Goal: Transaction & Acquisition: Purchase product/service

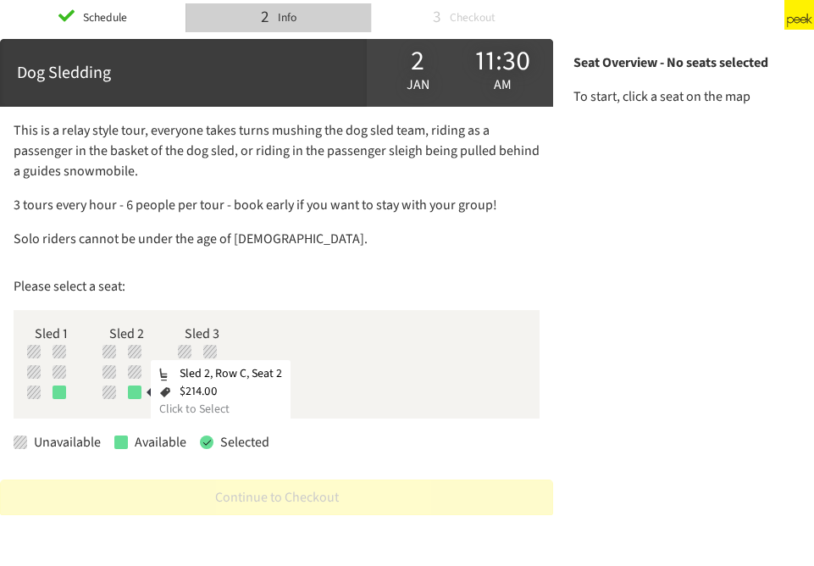
click at [137, 393] on div at bounding box center [135, 392] width 14 height 14
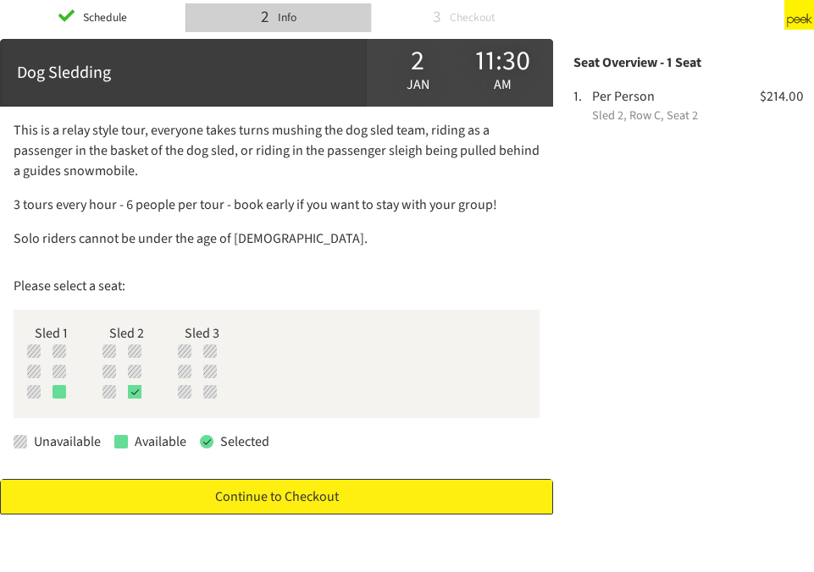
click at [276, 496] on link "Continue to Checkout" at bounding box center [276, 497] width 553 height 36
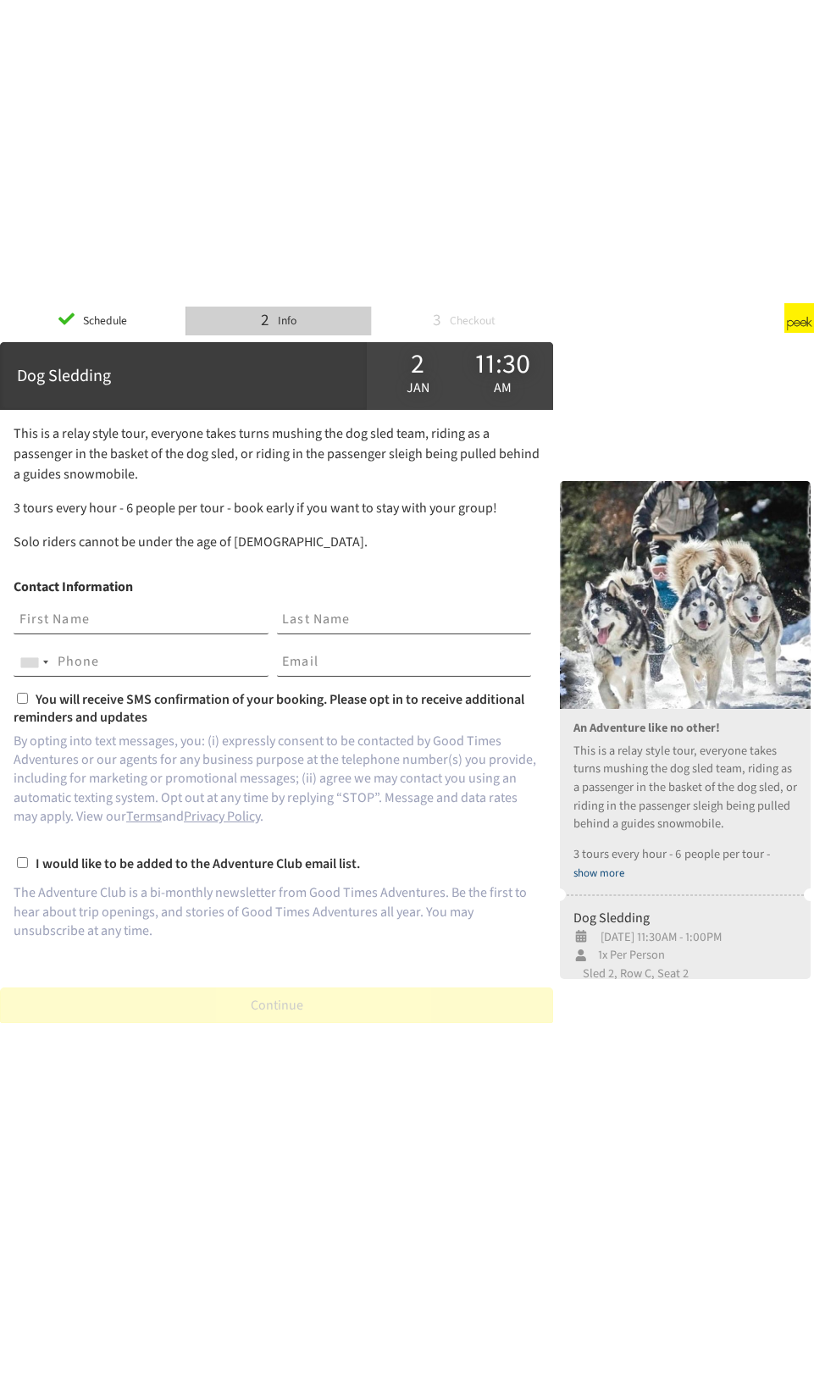
scroll to position [43, 0]
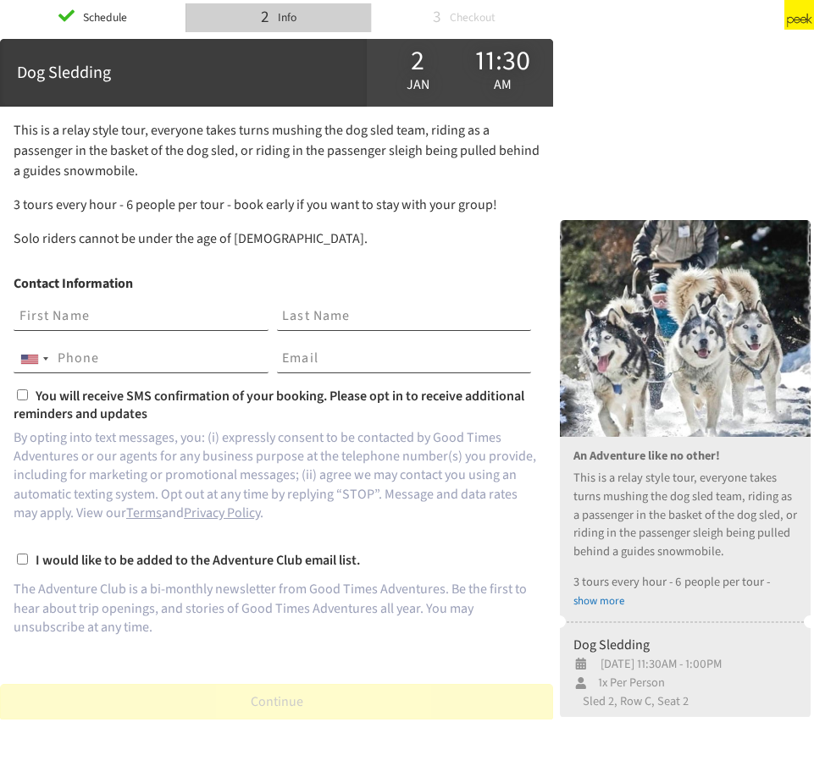
click at [63, 317] on input "text" at bounding box center [141, 316] width 255 height 29
type input "Windy"
type input "[PERSON_NAME]"
type input "8632676557"
type input "[EMAIL_ADDRESS][DOMAIN_NAME]"
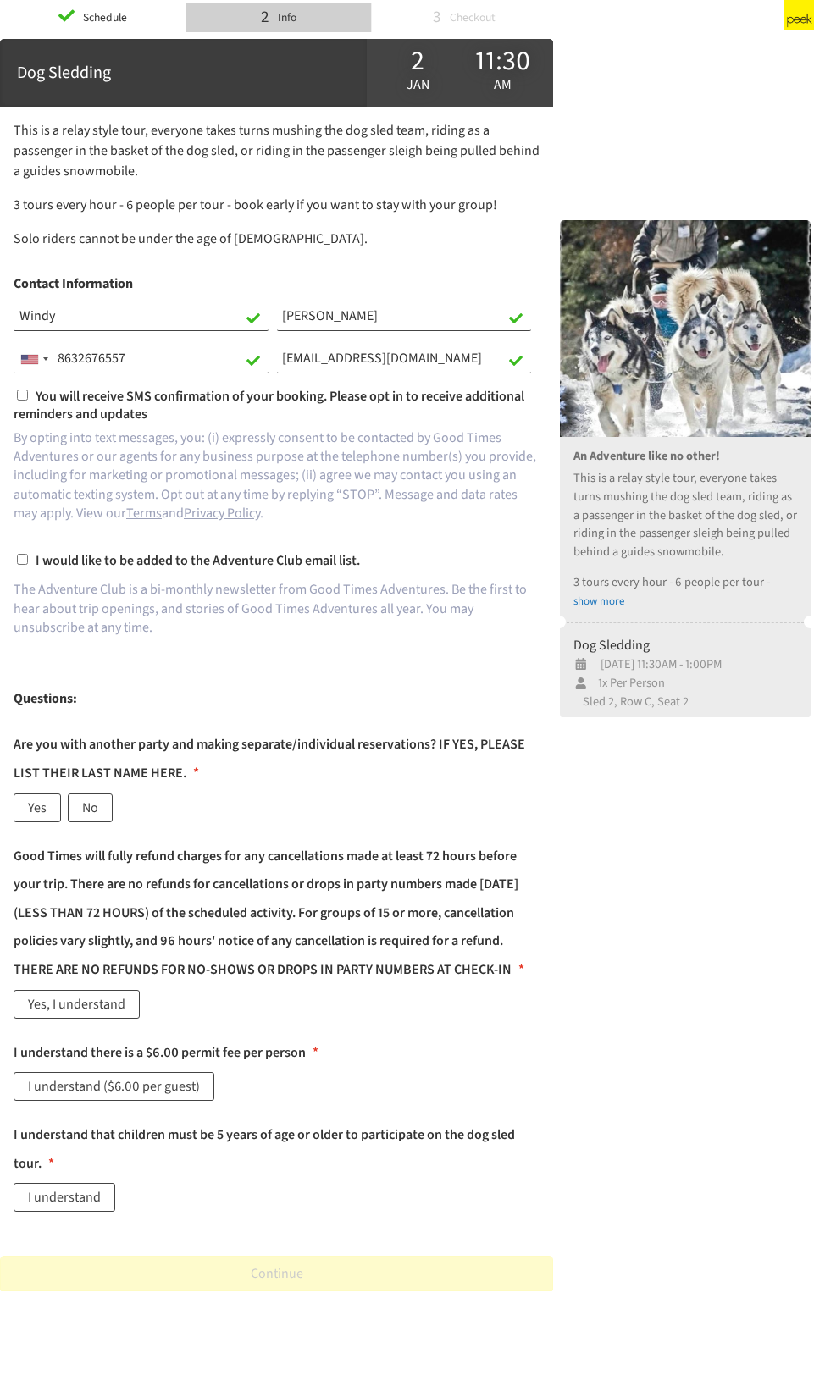
click at [19, 396] on input "You will receive SMS confirmation of your booking. Please opt in to receive add…" at bounding box center [22, 394] width 11 height 11
checkbox input "true"
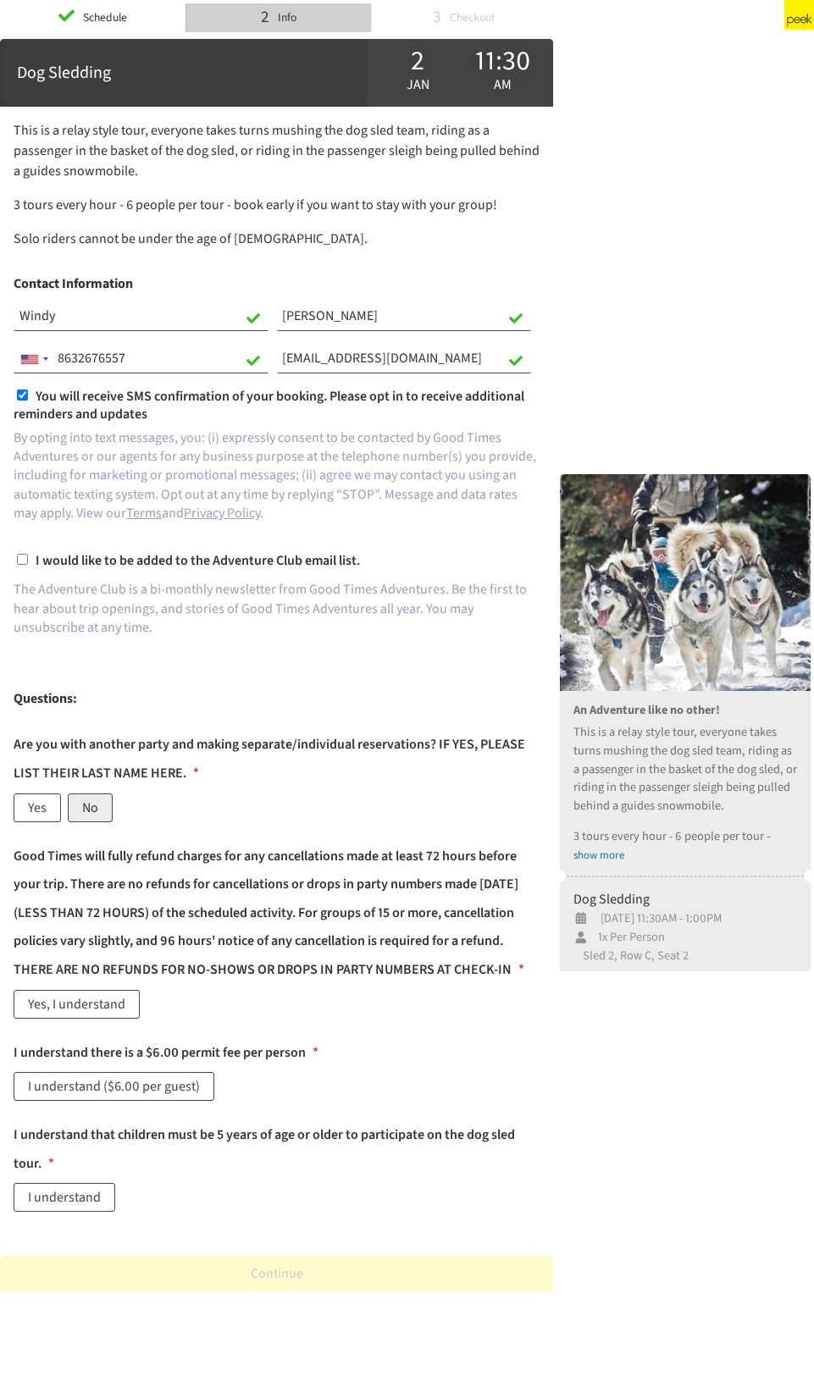
click at [98, 544] on label "No" at bounding box center [90, 807] width 45 height 29
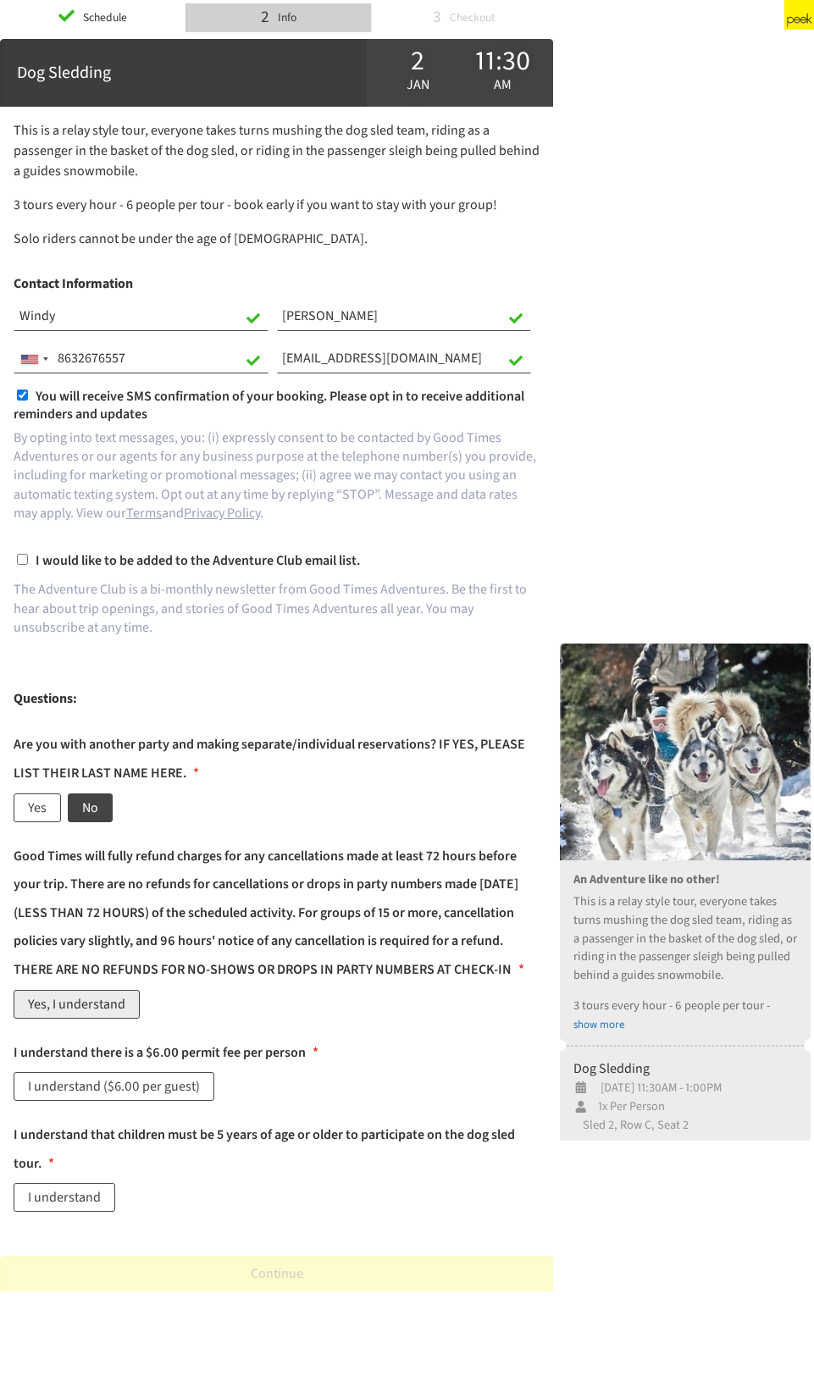
click at [80, 544] on label "Yes, I understand" at bounding box center [77, 1004] width 126 height 29
click at [125, 544] on label "I understand ($6.00 per guest)" at bounding box center [114, 1086] width 201 height 29
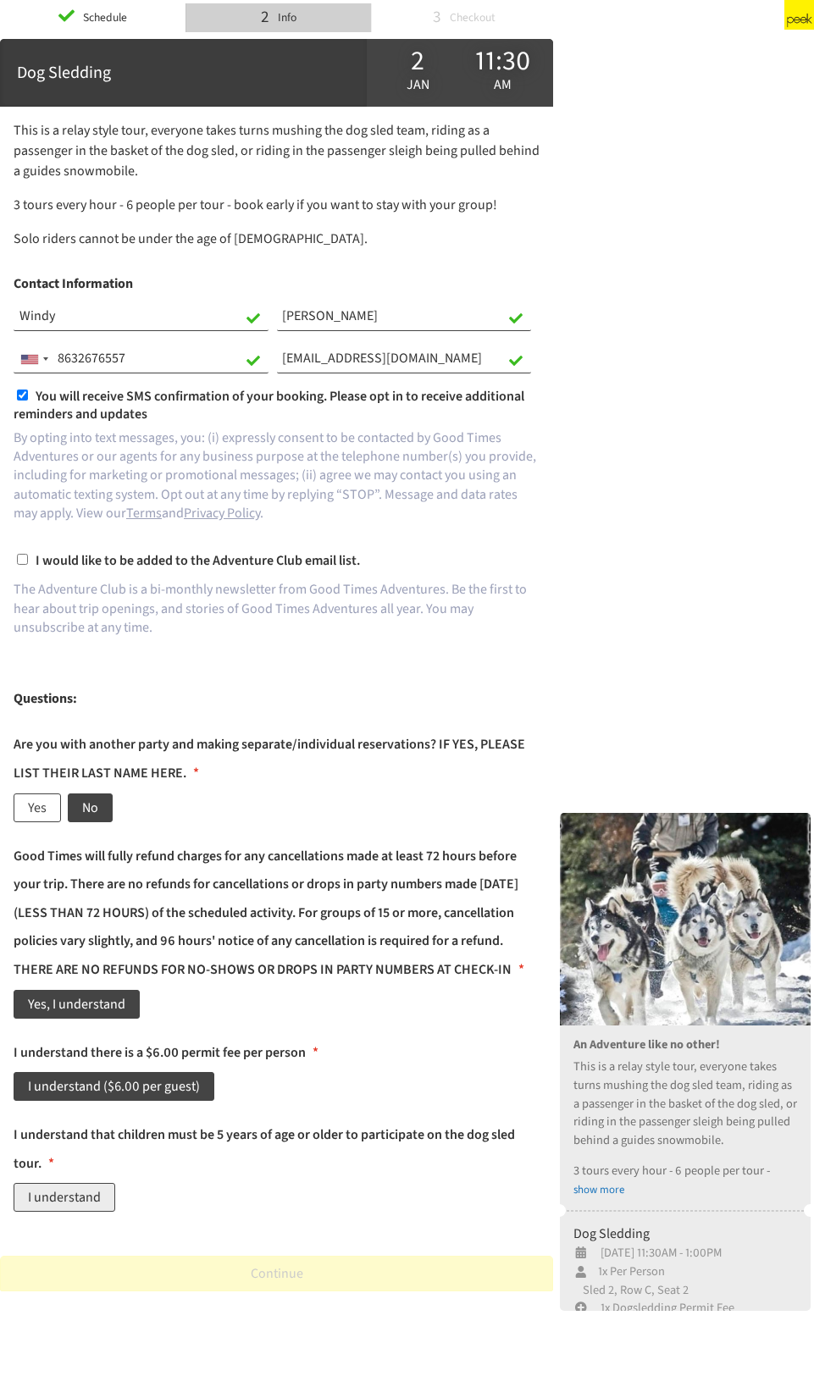
click at [61, 544] on label "I understand" at bounding box center [65, 1197] width 102 height 29
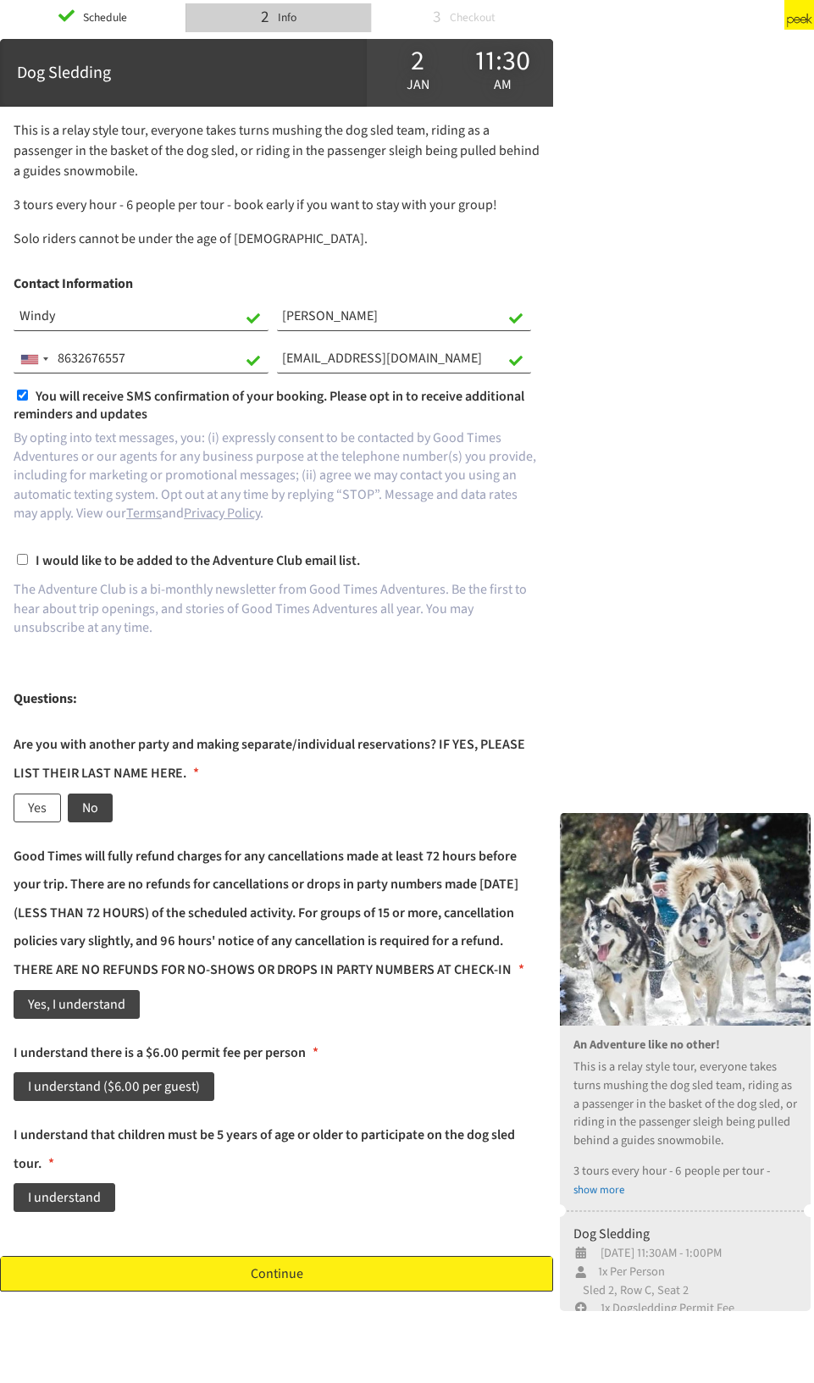
click at [275, 544] on link "Continue" at bounding box center [276, 1274] width 553 height 36
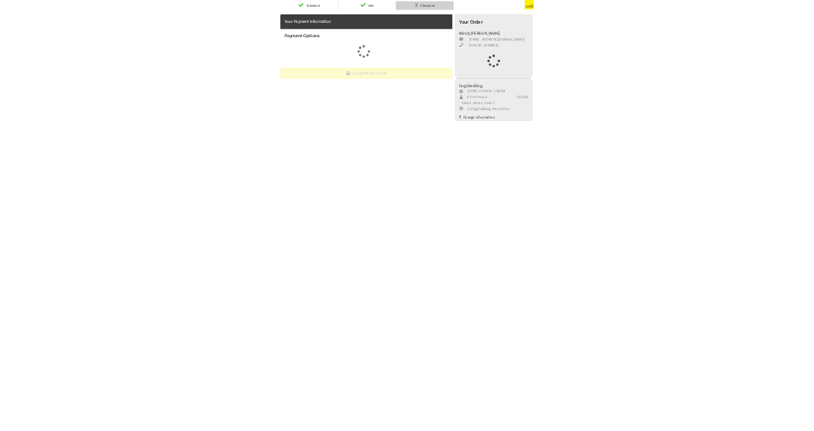
scroll to position [0, 0]
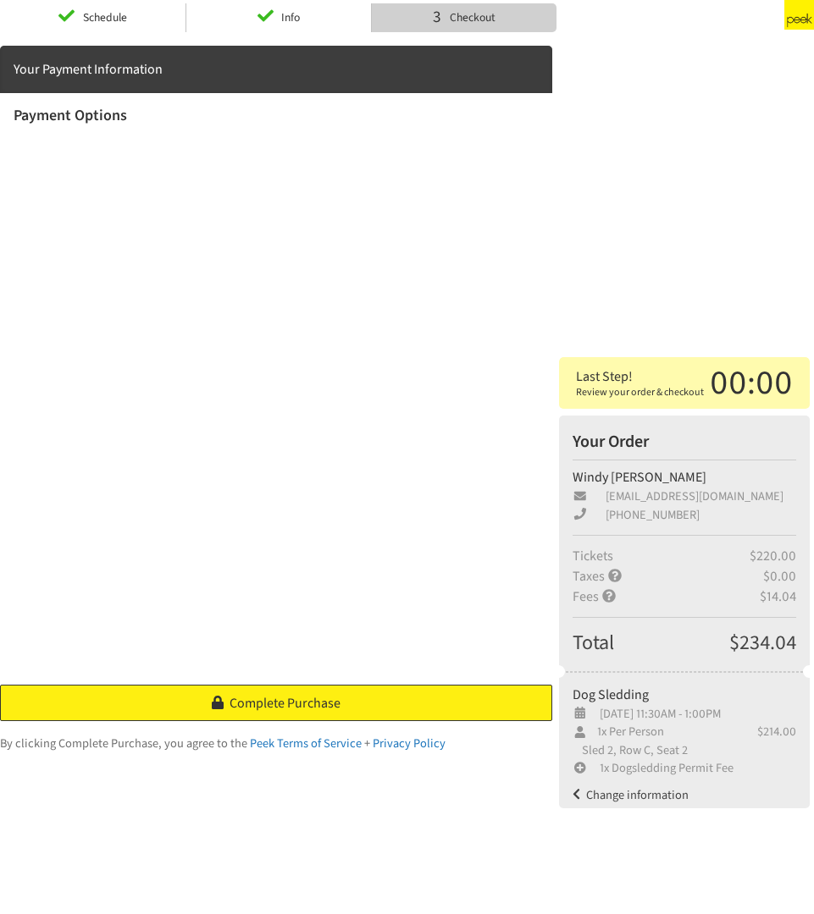
click at [332, 544] on span "Complete Purchase" at bounding box center [284, 703] width 111 height 19
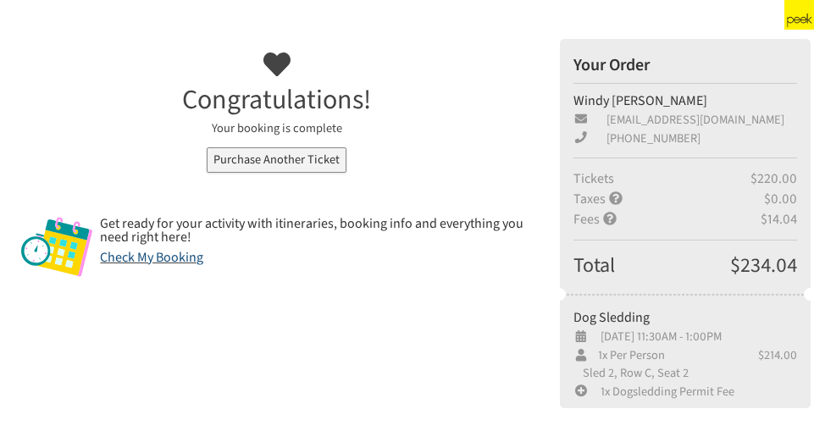
click at [156, 255] on link "Check My Booking" at bounding box center [151, 257] width 103 height 19
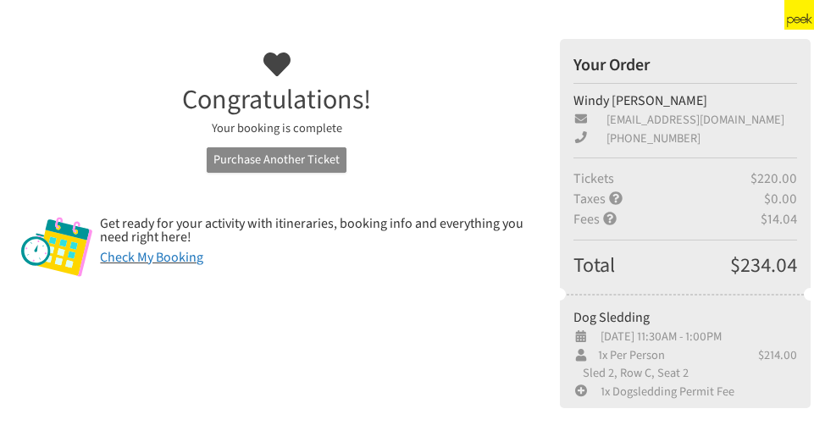
click at [316, 152] on link "Purchase Another Ticket" at bounding box center [277, 160] width 140 height 26
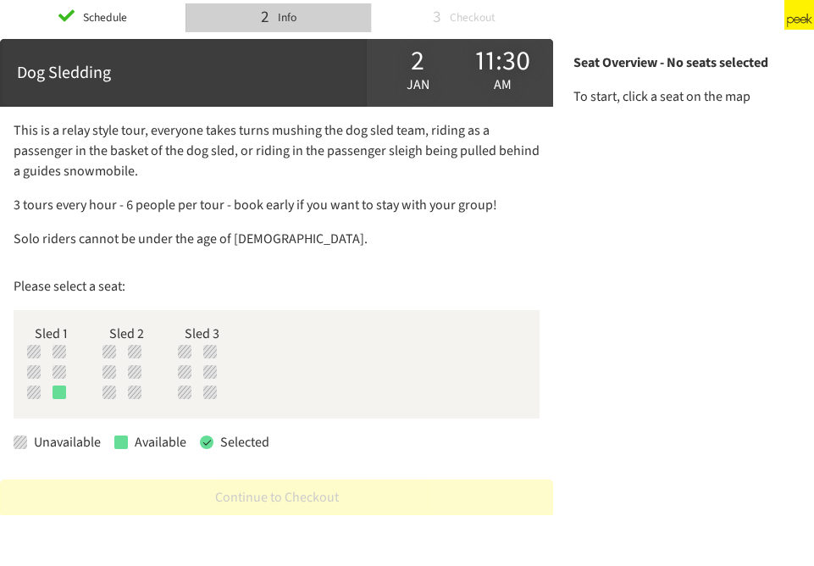
click at [598, 217] on div "Seat Overview - No seats selected To start, click a seat on the map" at bounding box center [683, 295] width 254 height 513
